Goal: Find contact information: Find contact information

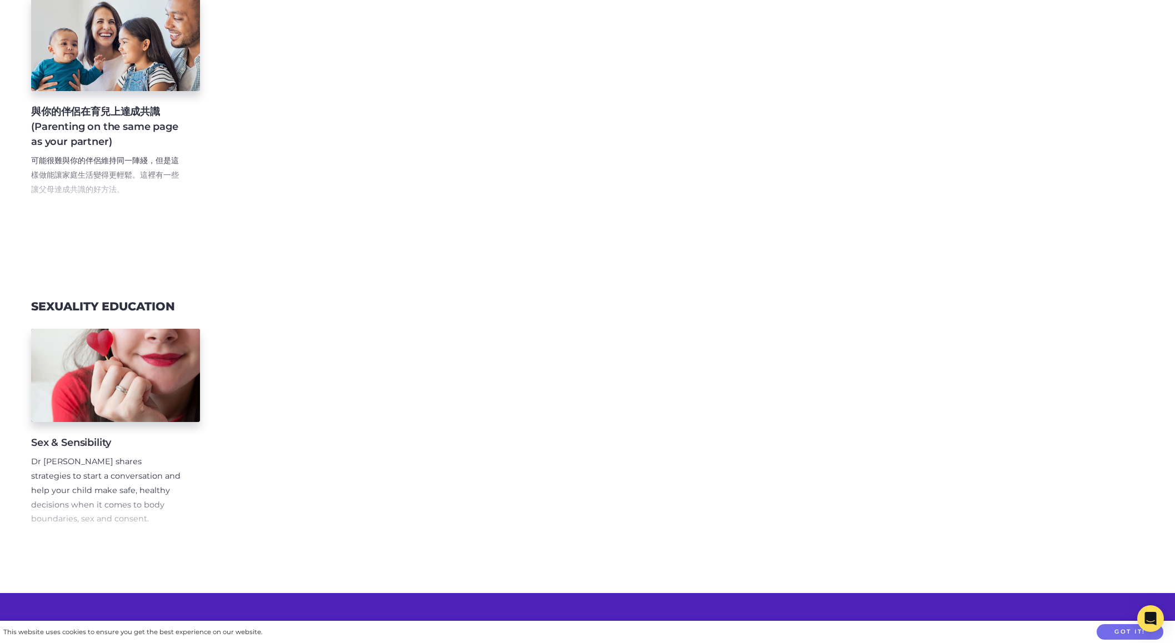
scroll to position [6152, 0]
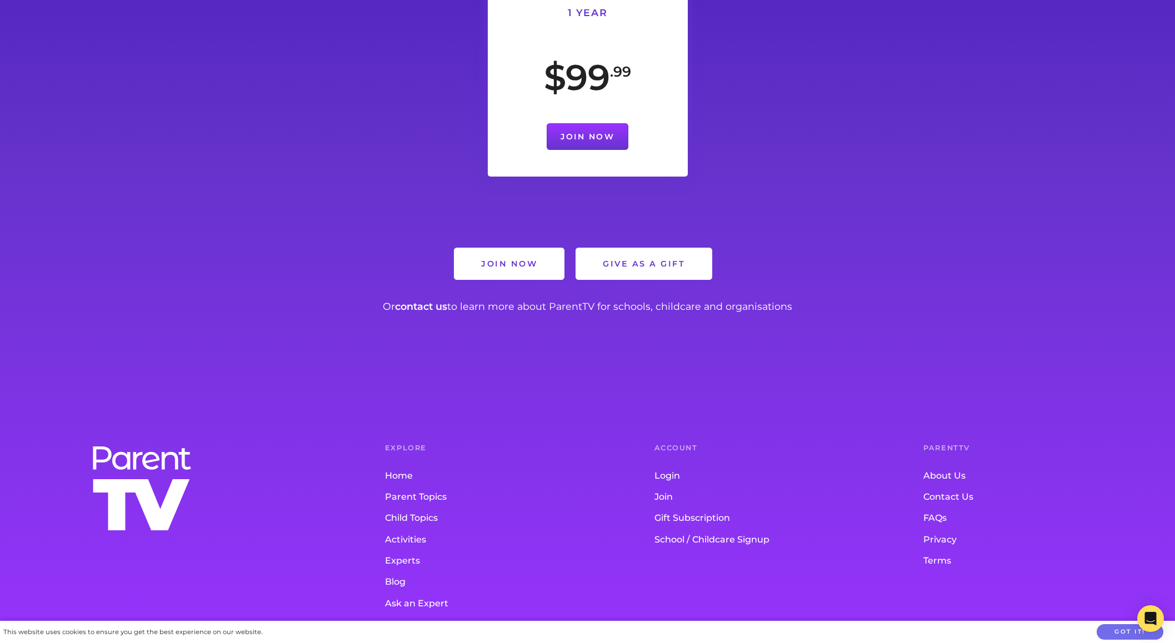
click at [942, 487] on link "Contact Us" at bounding box center [1035, 497] width 225 height 21
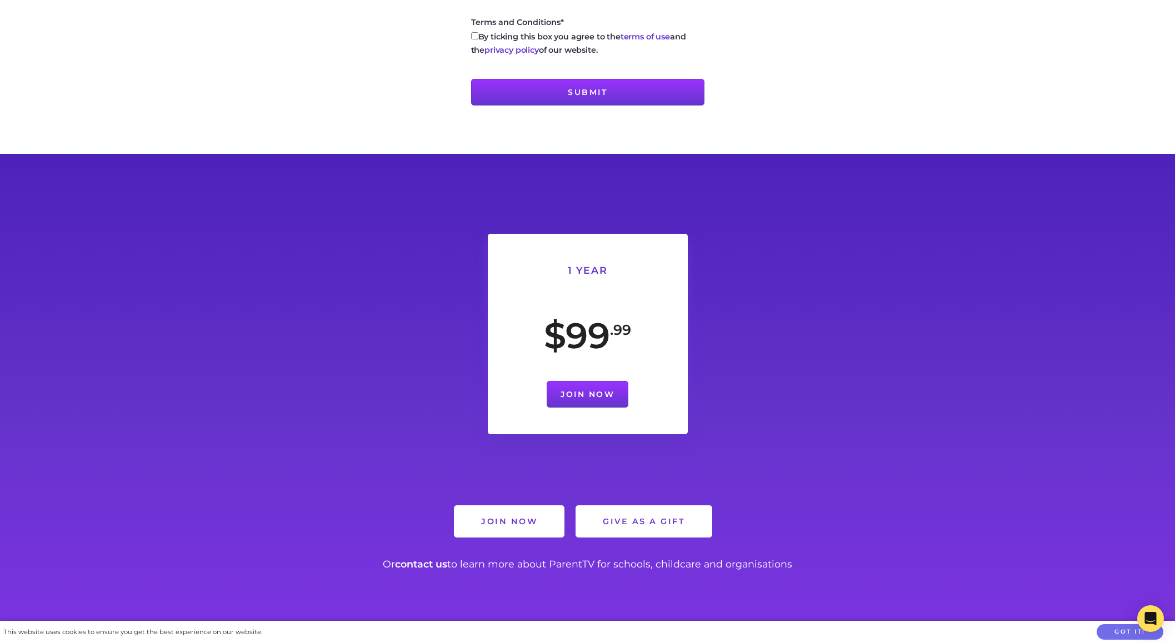
scroll to position [791, 0]
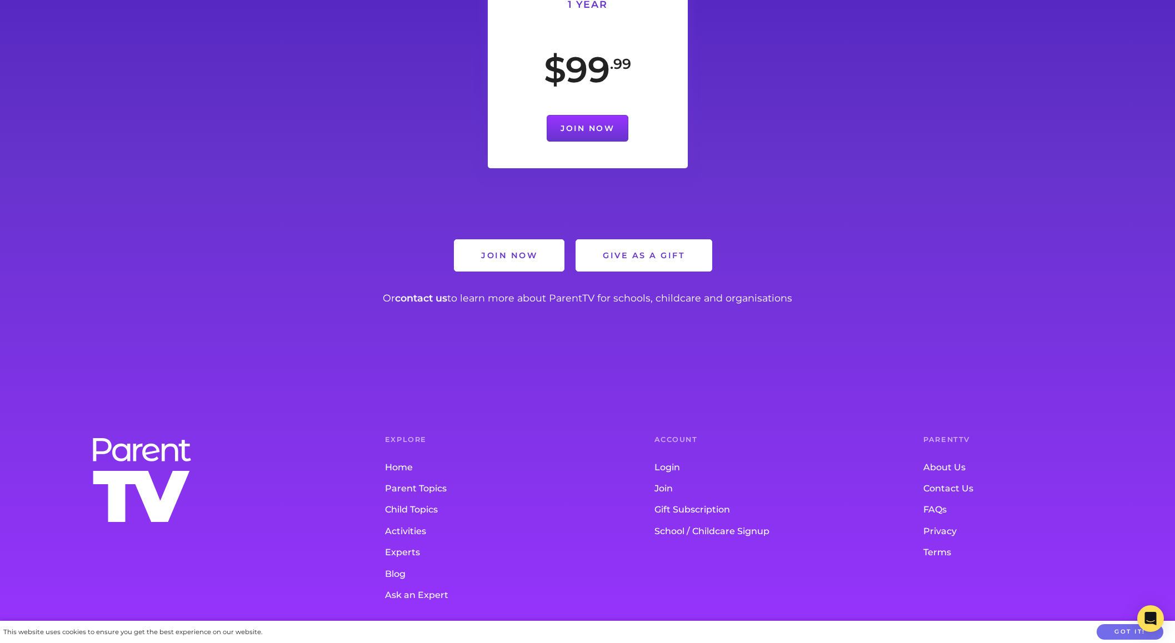
click at [960, 458] on link "About Us" at bounding box center [1035, 467] width 225 height 21
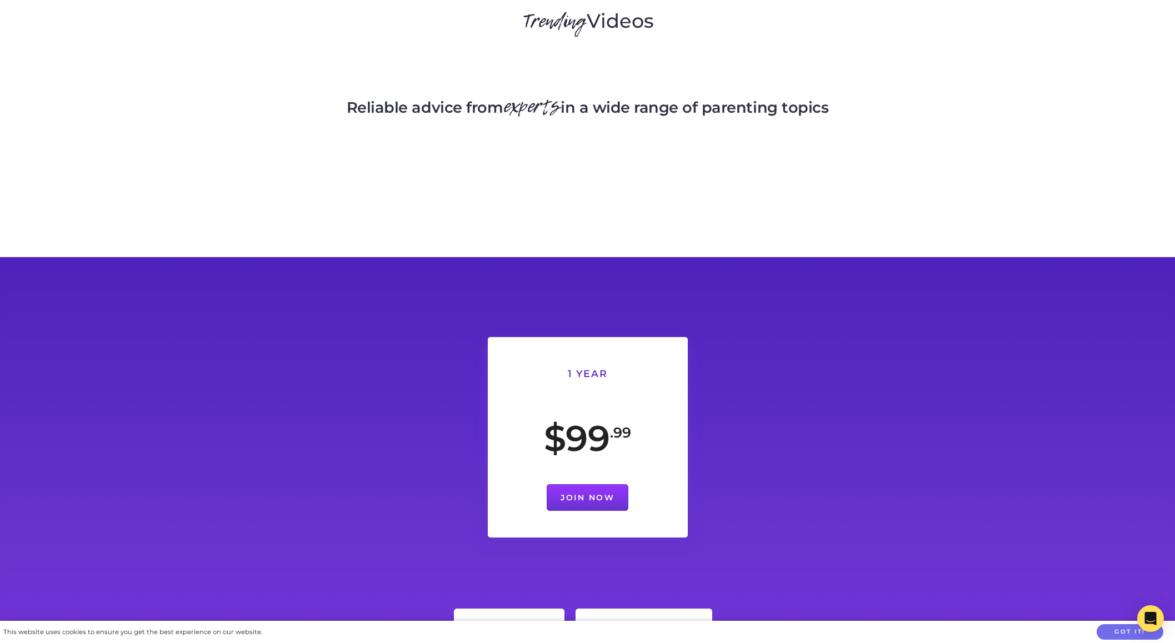
scroll to position [1931, 0]
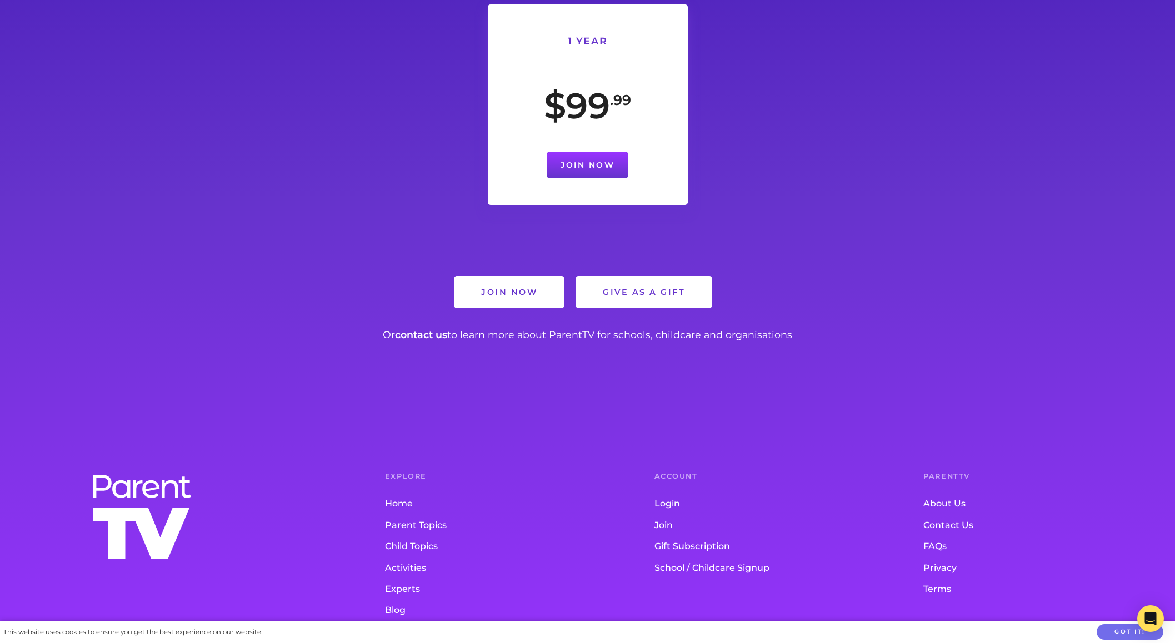
click at [941, 515] on link "Contact Us" at bounding box center [1035, 525] width 225 height 21
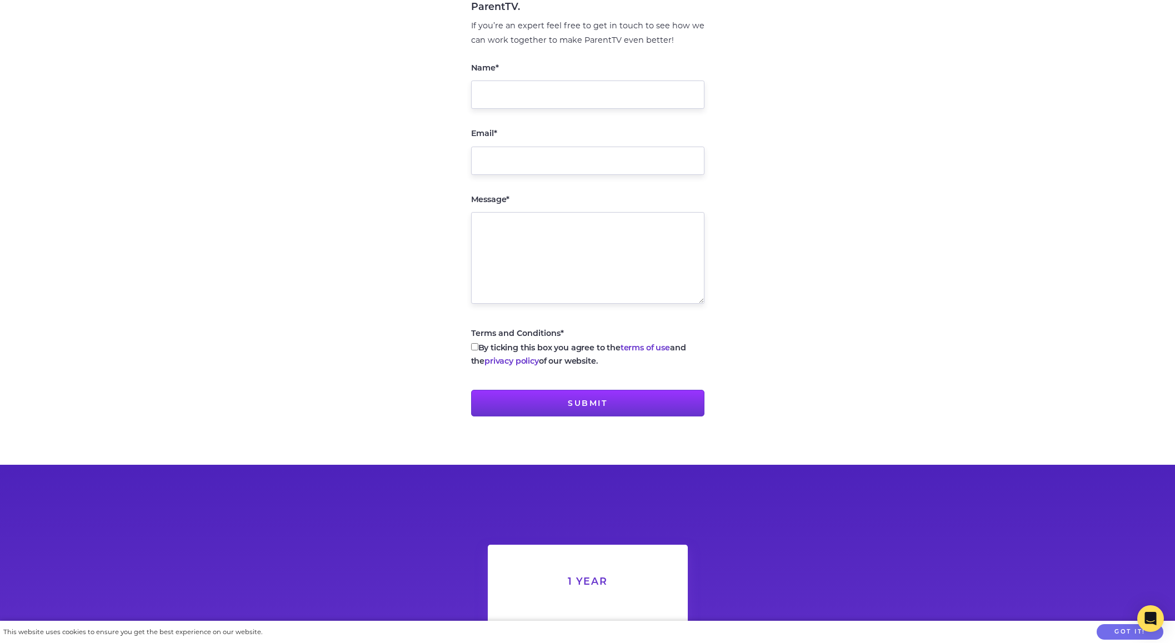
scroll to position [791, 0]
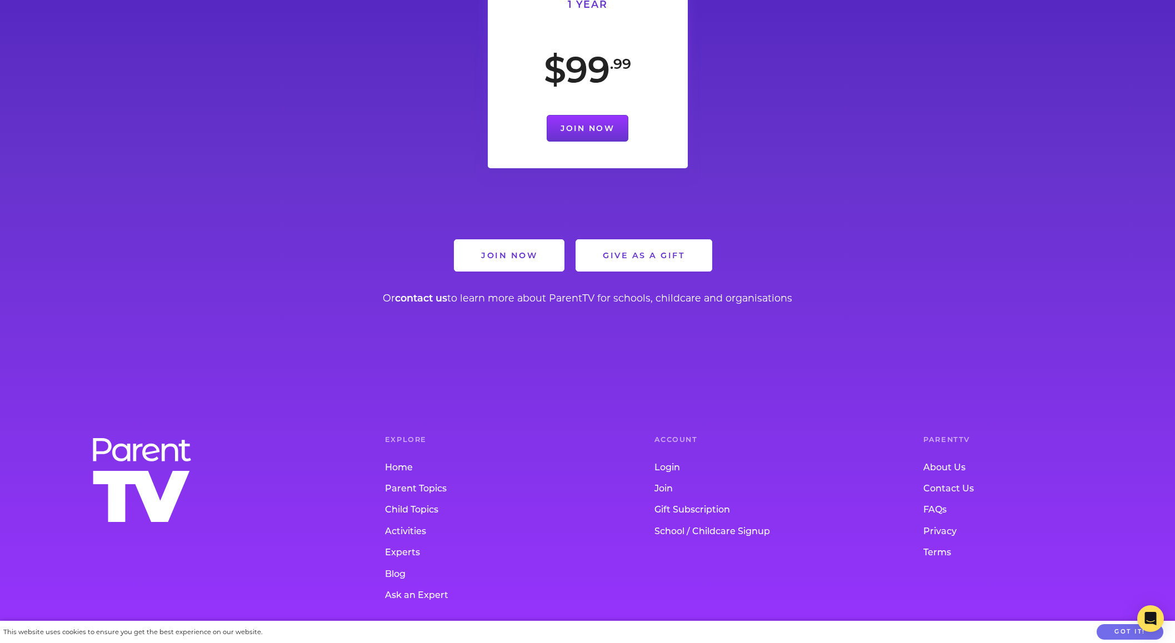
click at [932, 507] on link "FAQs" at bounding box center [1035, 510] width 225 height 21
